Goal: Task Accomplishment & Management: Use online tool/utility

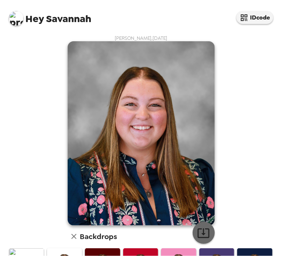
click at [197, 229] on icon "button" at bounding box center [203, 233] width 12 height 10
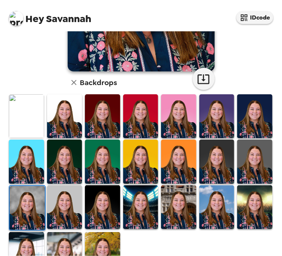
scroll to position [181, 0]
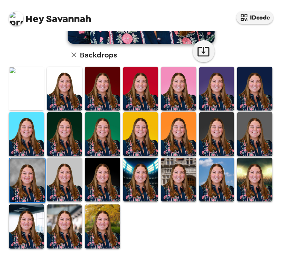
click at [104, 229] on img at bounding box center [102, 226] width 35 height 44
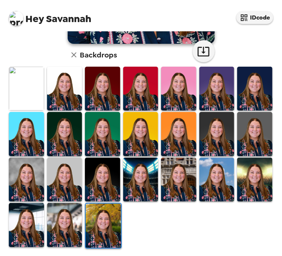
click at [67, 224] on img at bounding box center [64, 225] width 35 height 44
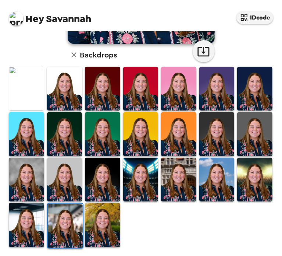
click at [32, 228] on img at bounding box center [26, 225] width 35 height 44
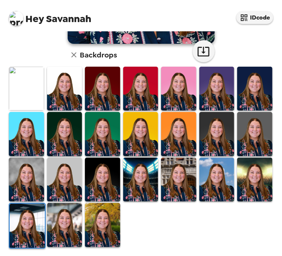
click at [29, 181] on img at bounding box center [26, 179] width 35 height 44
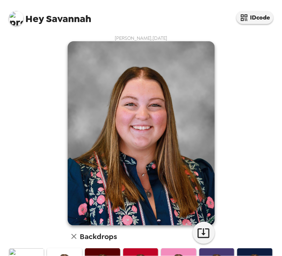
scroll to position [166, 0]
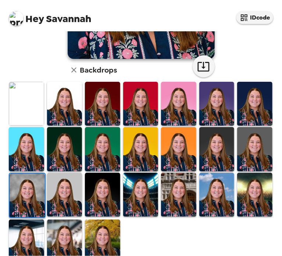
click at [35, 96] on img at bounding box center [26, 104] width 35 height 44
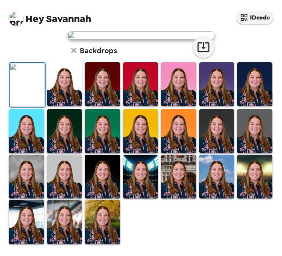
scroll to position [0, 0]
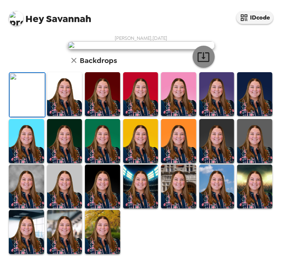
click at [203, 63] on icon "button" at bounding box center [203, 56] width 13 height 13
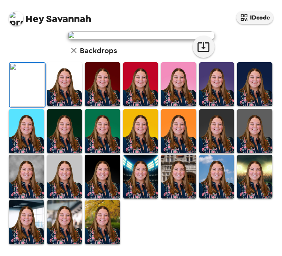
scroll to position [173, 0]
click at [253, 83] on img at bounding box center [254, 84] width 35 height 44
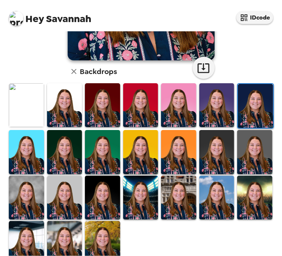
scroll to position [165, 0]
click at [65, 153] on img at bounding box center [64, 152] width 35 height 44
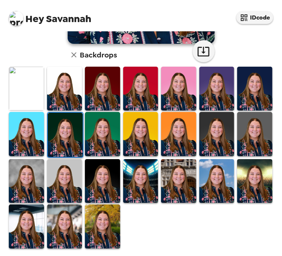
scroll to position [181, 0]
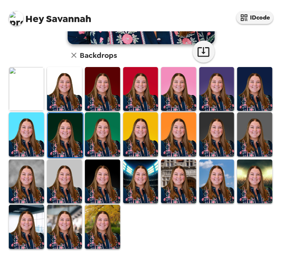
click at [100, 171] on img at bounding box center [102, 181] width 35 height 44
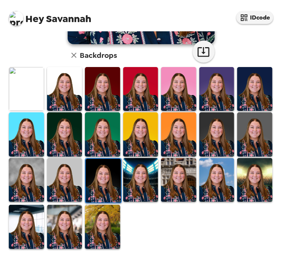
click at [69, 178] on img at bounding box center [64, 180] width 35 height 44
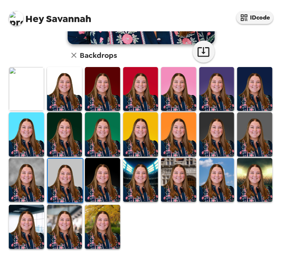
click at [53, 91] on img at bounding box center [64, 89] width 35 height 44
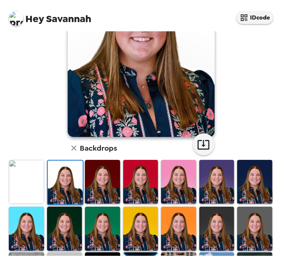
scroll to position [87, 0]
